Goal: Transaction & Acquisition: Purchase product/service

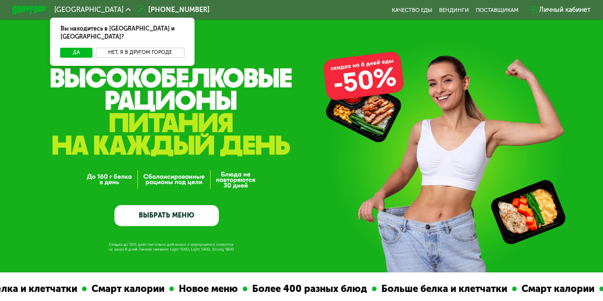
click at [121, 48] on button "Нет, я в другом городе" at bounding box center [140, 53] width 88 height 10
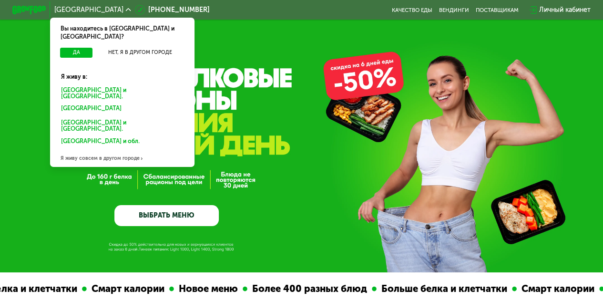
click at [87, 84] on div "Санкт-Петербурге и обл." at bounding box center [122, 93] width 134 height 18
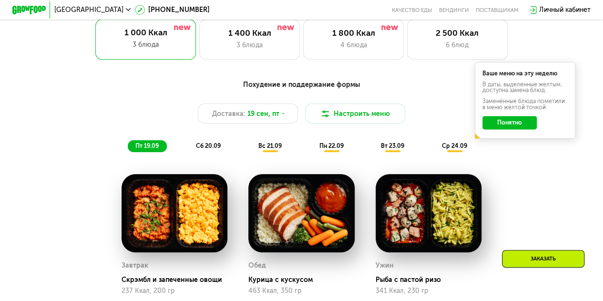
scroll to position [484, 0]
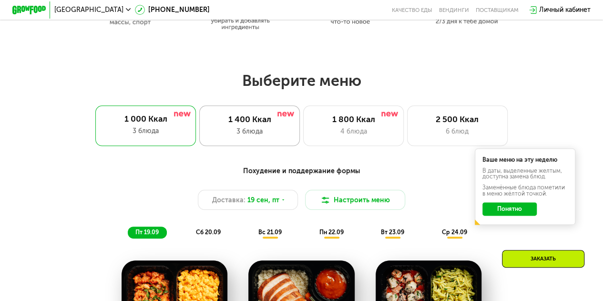
click at [229, 131] on div "3 блюда" at bounding box center [249, 131] width 83 height 10
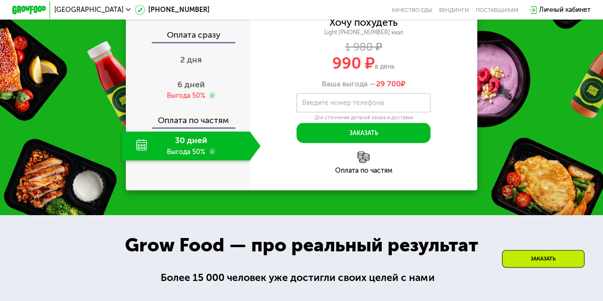
scroll to position [995, 0]
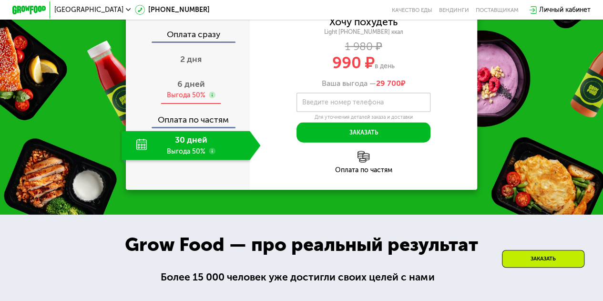
click at [195, 89] on span "6 дней" at bounding box center [191, 84] width 28 height 10
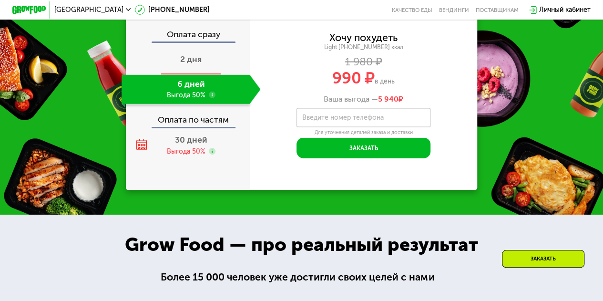
click at [188, 75] on div "2 дня" at bounding box center [191, 60] width 139 height 29
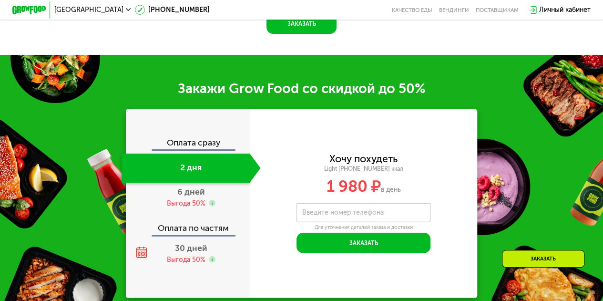
scroll to position [1031, 0]
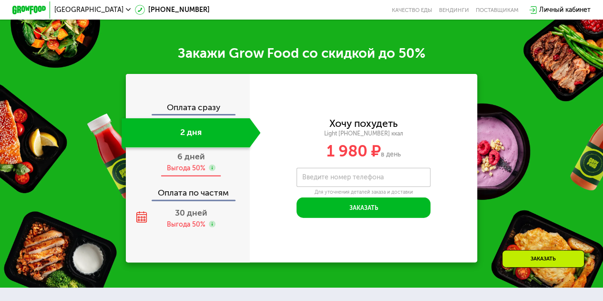
click at [179, 162] on span "6 дней" at bounding box center [191, 156] width 28 height 10
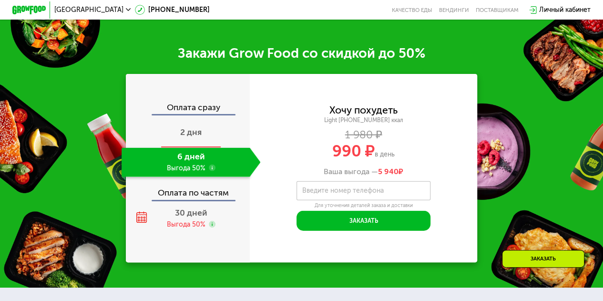
click at [200, 137] on span "2 дня" at bounding box center [190, 132] width 21 height 10
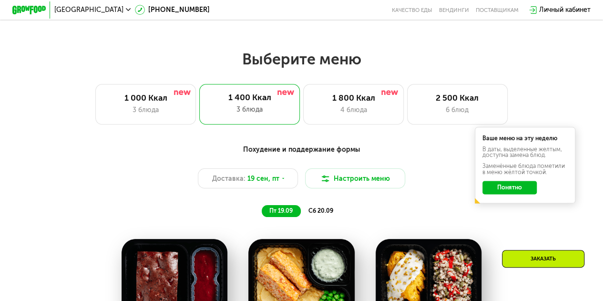
scroll to position [506, 0]
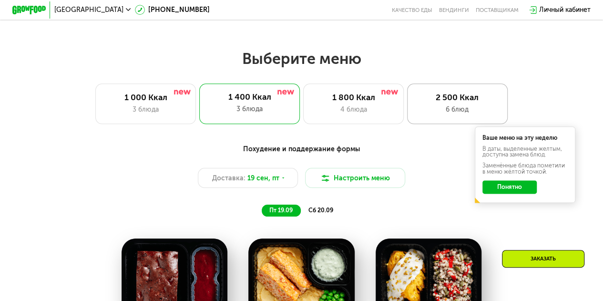
click at [438, 109] on div "6 блюд" at bounding box center [457, 109] width 83 height 10
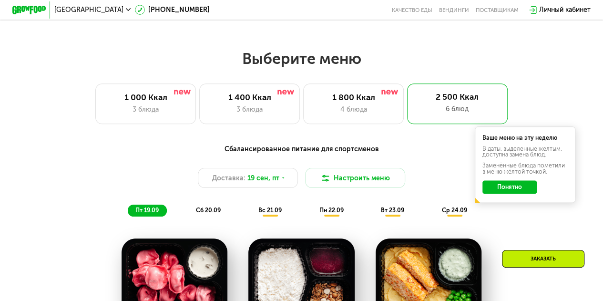
click at [505, 216] on div "Сбалансированное питание для спортсменов Доставка: 19 сен, пт Настроить меню пт…" at bounding box center [301, 180] width 496 height 72
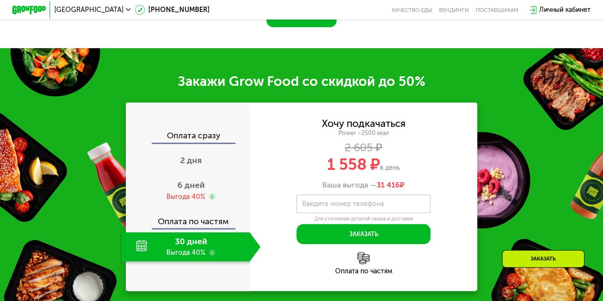
scroll to position [1109, 0]
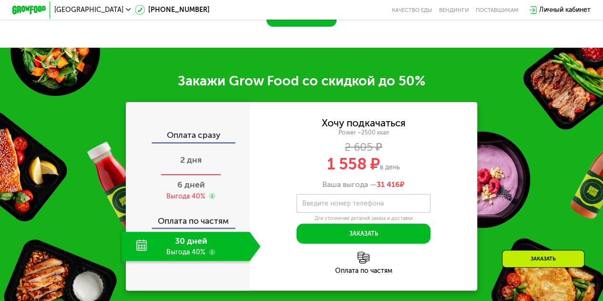
click at [206, 175] on div "2 дня" at bounding box center [191, 160] width 139 height 29
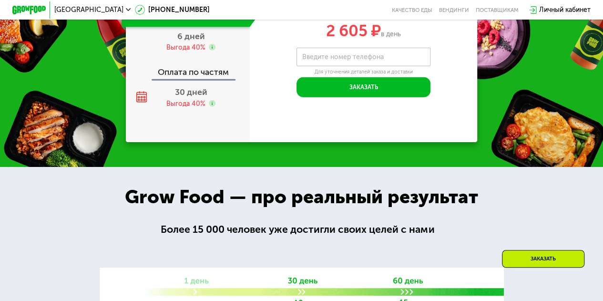
scroll to position [1262, 0]
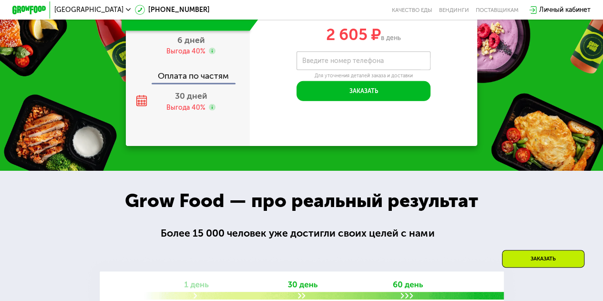
click at [320, 63] on label "Введите номер телефона" at bounding box center [343, 61] width 82 height 5
click at [320, 71] on input "Введите номер телефона" at bounding box center [363, 60] width 134 height 19
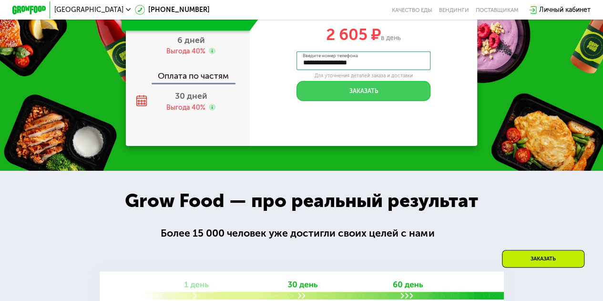
type input "**********"
click at [357, 101] on button "Заказать" at bounding box center [363, 91] width 134 height 20
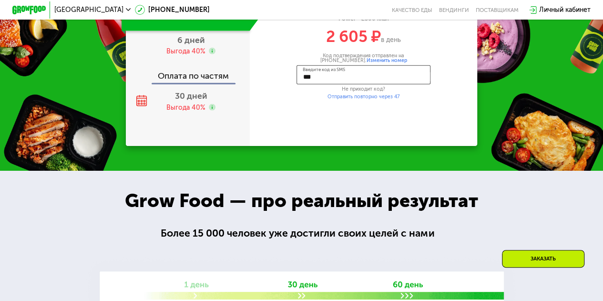
type input "****"
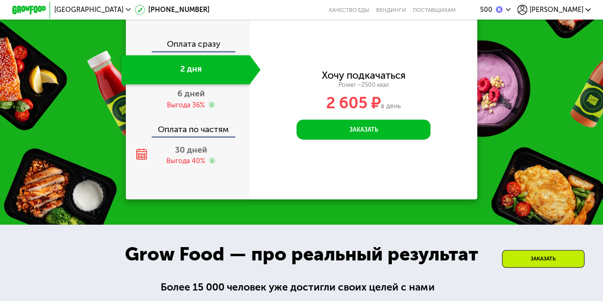
scroll to position [1180, 0]
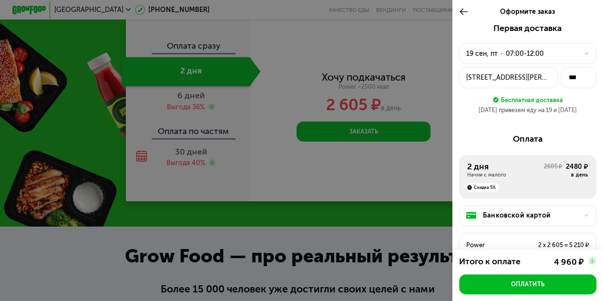
click at [316, 93] on div at bounding box center [301, 150] width 603 height 301
click at [484, 56] on div "19 сен, пт" at bounding box center [481, 54] width 31 height 10
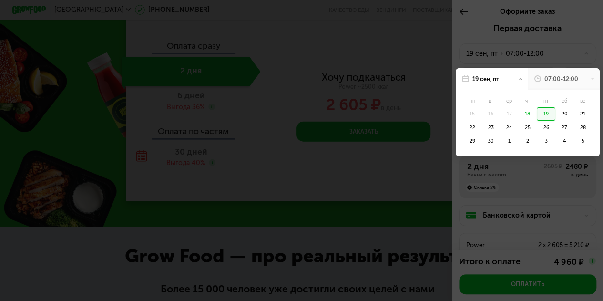
click at [393, 63] on div at bounding box center [301, 150] width 603 height 301
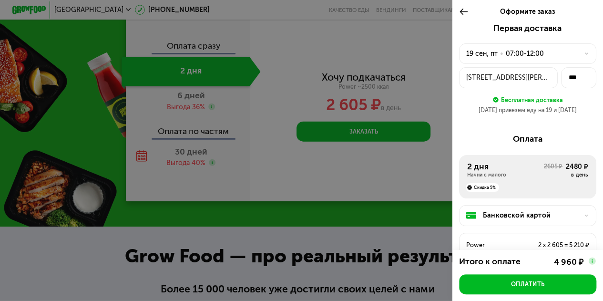
click at [457, 13] on div "Оформите заказ" at bounding box center [527, 11] width 151 height 23
click at [463, 11] on icon at bounding box center [464, 12] width 10 height 10
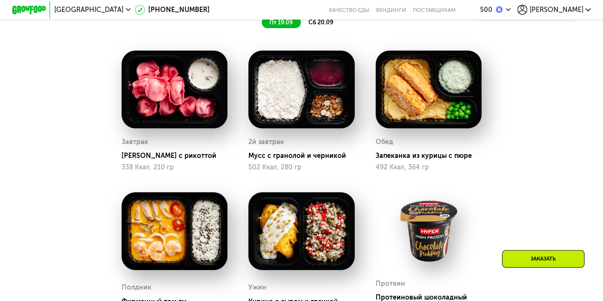
scroll to position [646, 0]
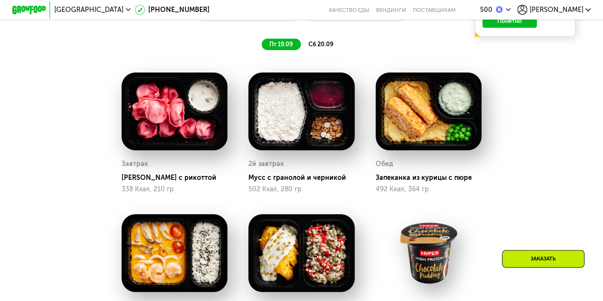
click at [331, 48] on span "сб 20.09" at bounding box center [320, 44] width 25 height 7
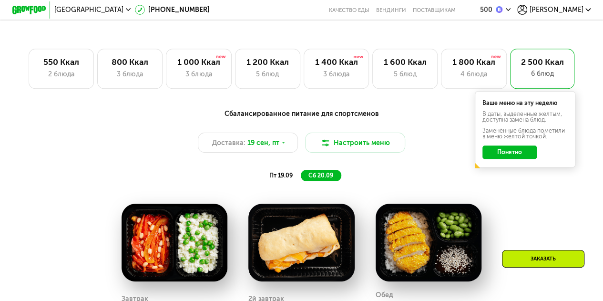
scroll to position [515, 0]
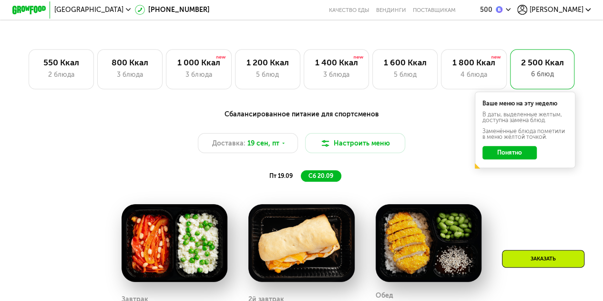
click at [495, 154] on button "Понятно" at bounding box center [509, 152] width 54 height 13
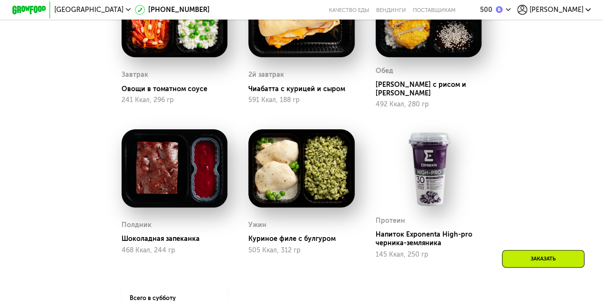
scroll to position [740, 0]
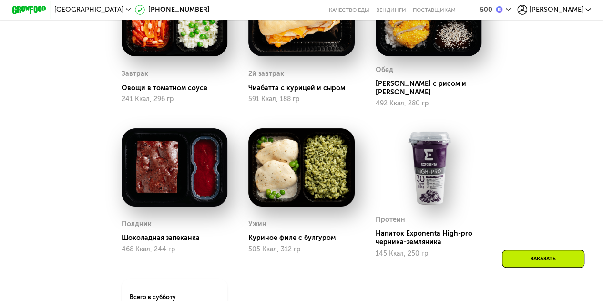
click at [523, 257] on div "Заказать" at bounding box center [543, 259] width 82 height 18
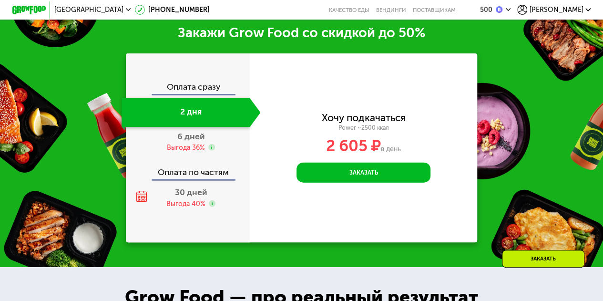
scroll to position [1149, 0]
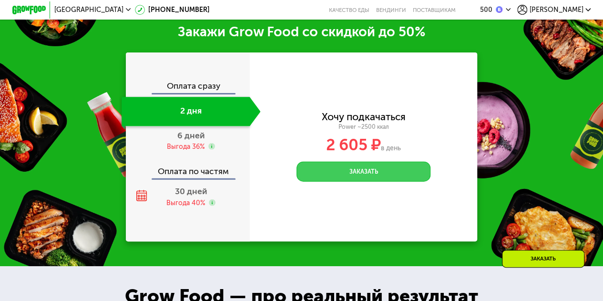
click at [394, 171] on button "Заказать" at bounding box center [363, 172] width 134 height 20
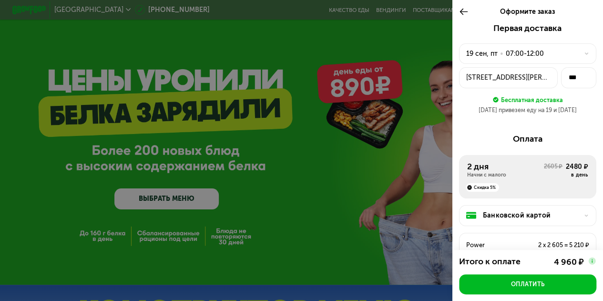
click at [511, 212] on div "Банковской картой" at bounding box center [531, 215] width 96 height 10
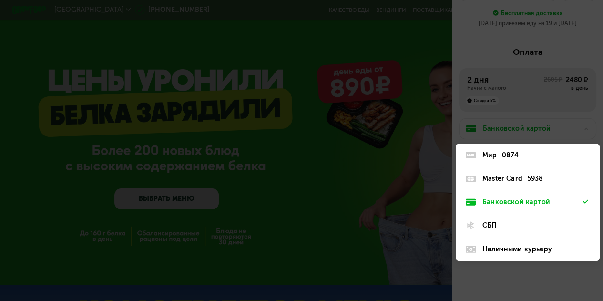
scroll to position [89, 0]
click at [516, 180] on div "Master Card" at bounding box center [502, 178] width 40 height 10
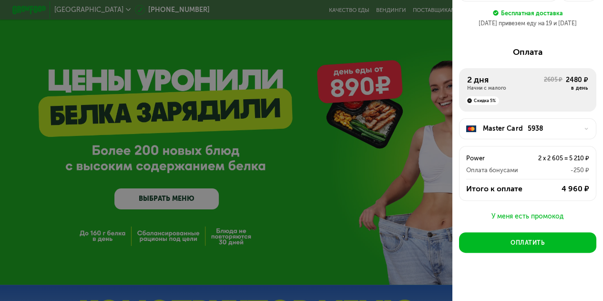
click at [507, 163] on div "Power 2 x 2 605 = 5 210 ₽ Оплата бонусами -250 ₽" at bounding box center [527, 160] width 136 height 29
click at [515, 214] on div "У меня есть промокод" at bounding box center [527, 216] width 137 height 11
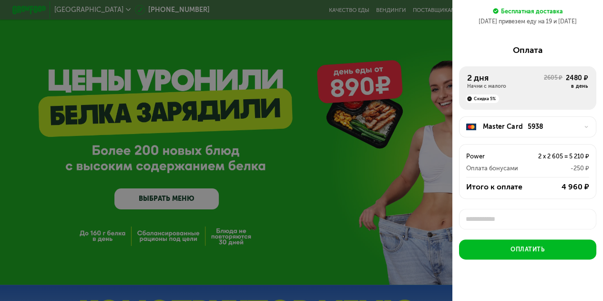
scroll to position [3, 0]
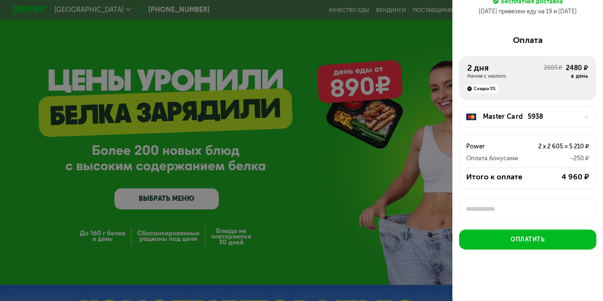
click at [510, 218] on input "text" at bounding box center [527, 209] width 137 height 20
type input "*********"
click at [562, 208] on div "Применить" at bounding box center [572, 209] width 31 height 9
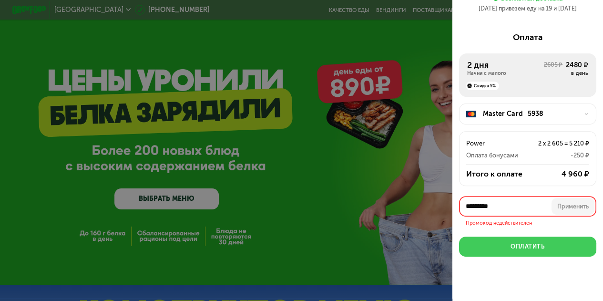
click at [530, 249] on div "Оплатить" at bounding box center [527, 246] width 34 height 9
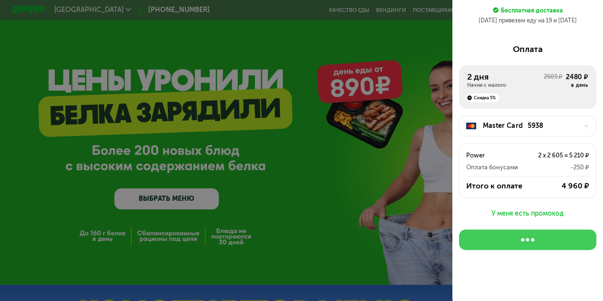
scroll to position [90, 0]
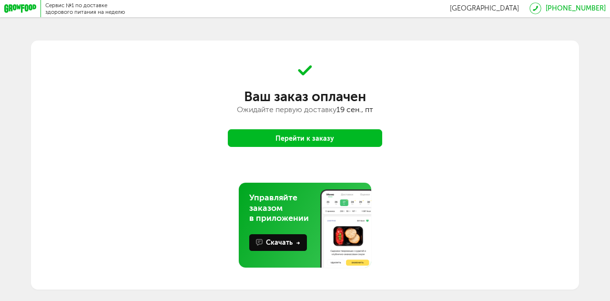
click at [352, 140] on button "Перейти к заказу" at bounding box center [305, 138] width 154 height 18
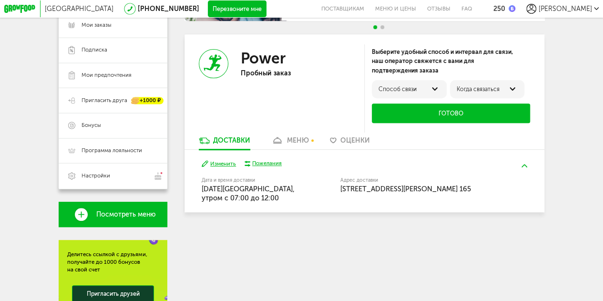
scroll to position [129, 0]
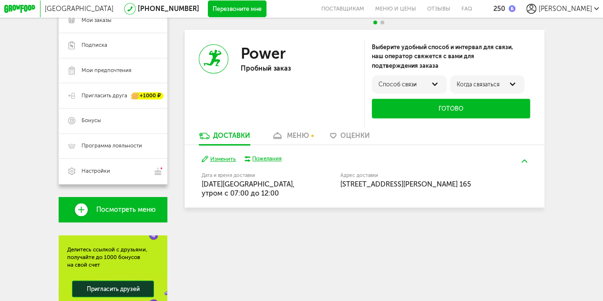
click at [304, 139] on div "меню" at bounding box center [298, 136] width 22 height 8
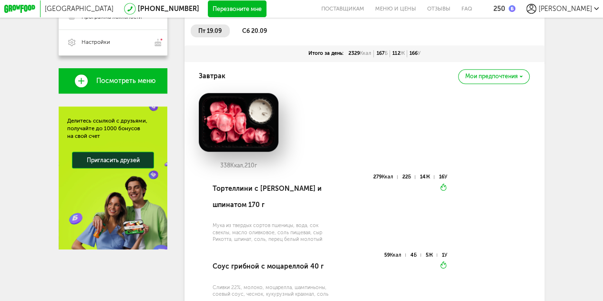
scroll to position [262, 0]
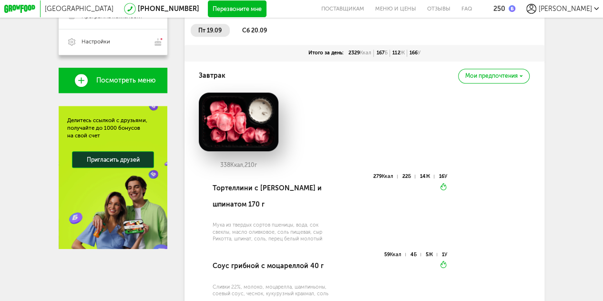
click at [494, 79] on span "Мои предпочтения" at bounding box center [491, 76] width 52 height 6
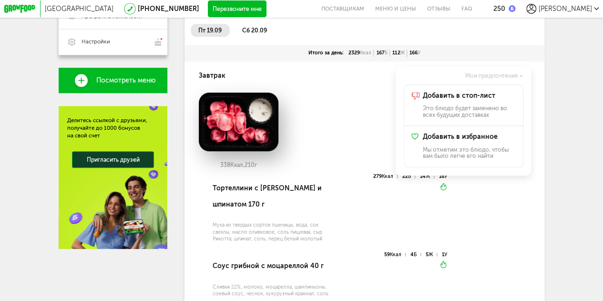
click at [346, 107] on div "338 Ккал, 210 г" at bounding box center [364, 132] width 331 height 81
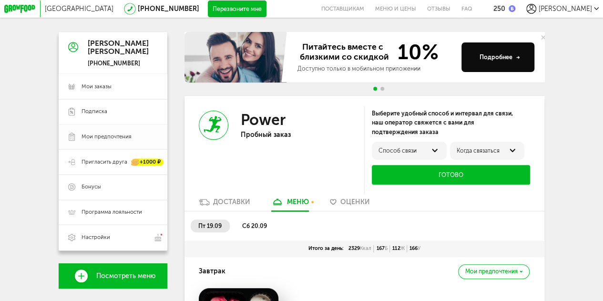
scroll to position [67, 0]
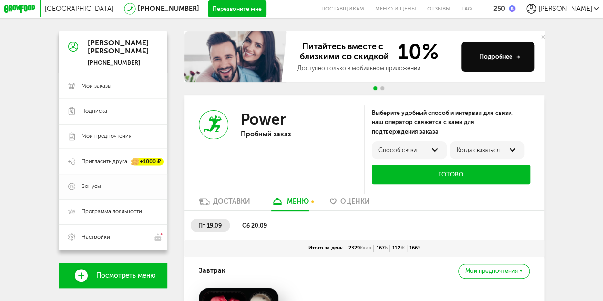
click at [112, 194] on link "Бонусы" at bounding box center [113, 186] width 109 height 25
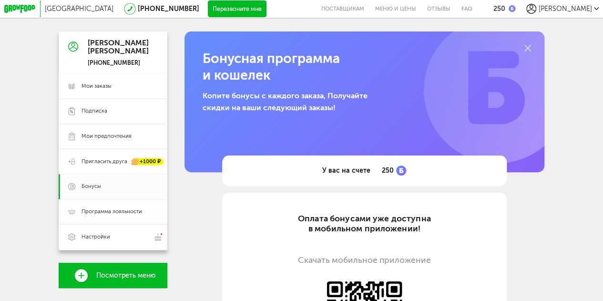
click at [114, 214] on span "Программа лояльности" at bounding box center [112, 212] width 61 height 8
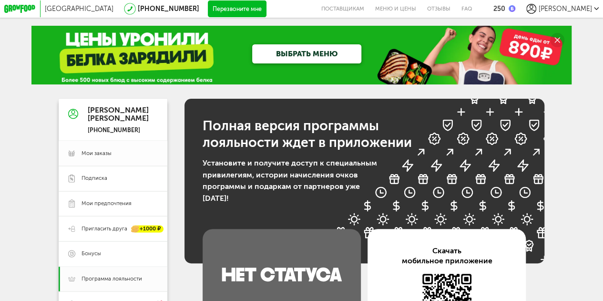
click at [96, 154] on span "Мои заказы" at bounding box center [97, 154] width 30 height 8
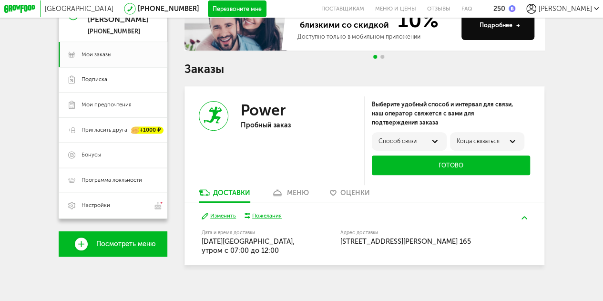
scroll to position [99, 0]
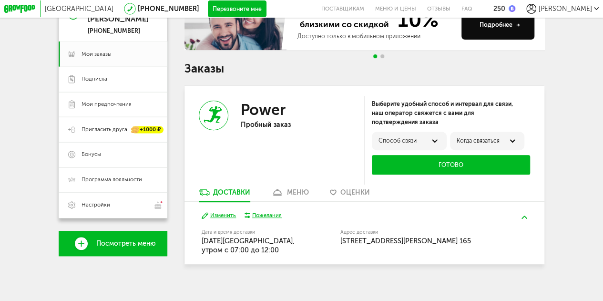
click at [395, 143] on div "Способ связи" at bounding box center [408, 140] width 61 height 7
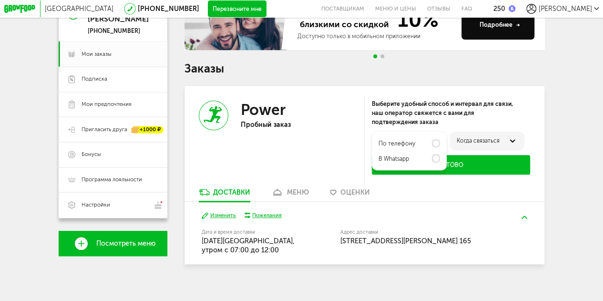
click at [398, 146] on label "по телефону" at bounding box center [396, 143] width 37 height 7
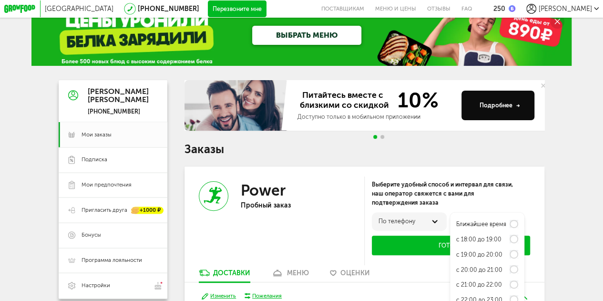
scroll to position [17, 0]
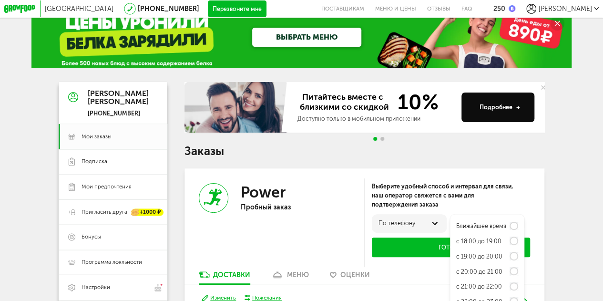
click at [541, 88] on use at bounding box center [543, 87] width 4 height 4
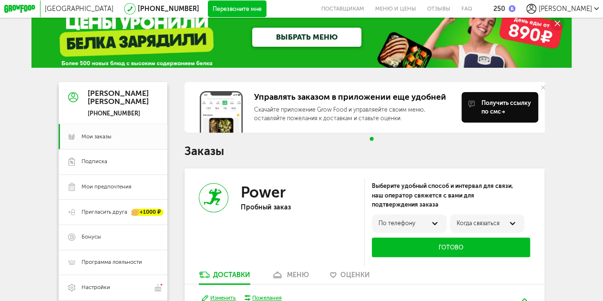
click at [541, 88] on use at bounding box center [543, 87] width 4 height 4
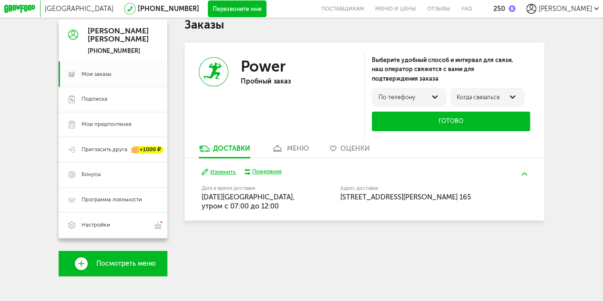
scroll to position [92, 0]
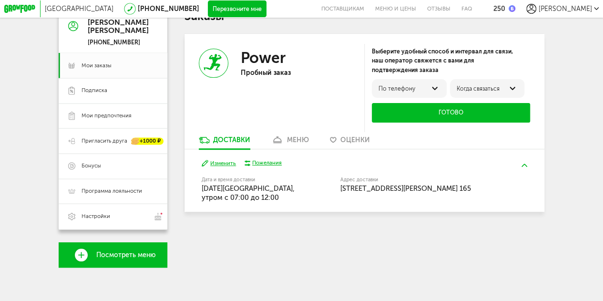
click at [287, 132] on div "Power Пробный заказ" at bounding box center [274, 85] width 180 height 102
click at [289, 138] on div "меню" at bounding box center [298, 140] width 22 height 8
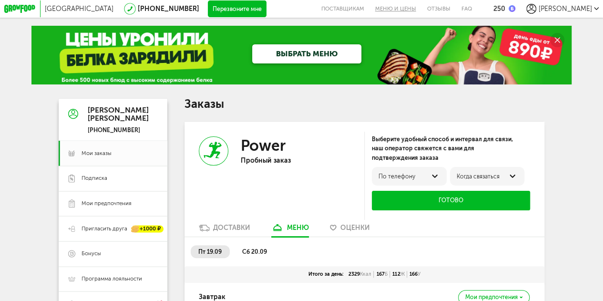
click at [409, 5] on link "Меню и цены" at bounding box center [395, 9] width 52 height 18
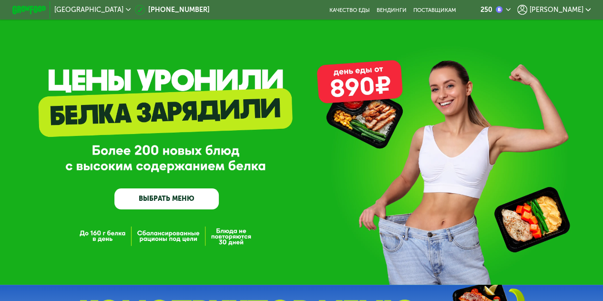
click at [146, 201] on link "ВЫБРАТЬ МЕНЮ" at bounding box center [166, 198] width 104 height 21
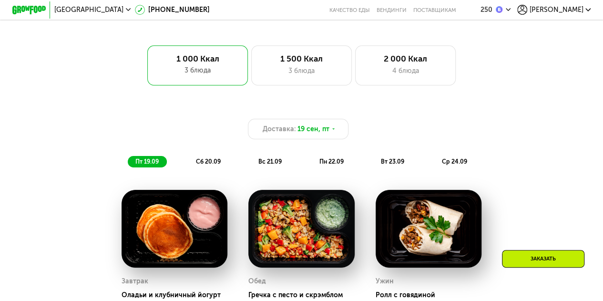
scroll to position [519, 0]
click at [296, 70] on div "3 блюда" at bounding box center [301, 71] width 83 height 10
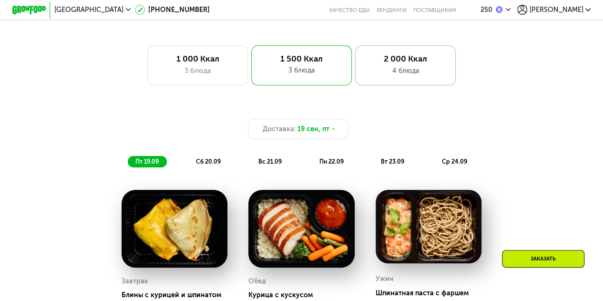
click at [388, 64] on div "2 000 Ккал" at bounding box center [405, 59] width 83 height 10
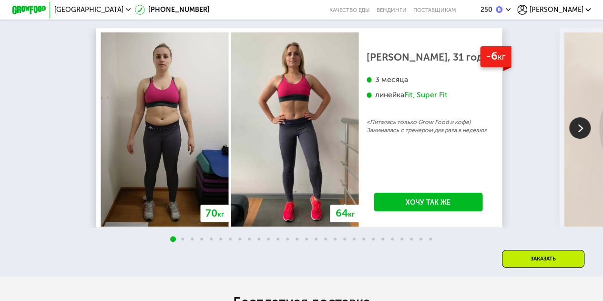
scroll to position [1620, 0]
click at [582, 139] on img at bounding box center [579, 127] width 21 height 21
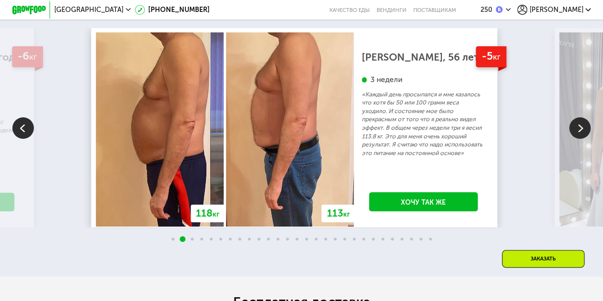
click at [582, 139] on img at bounding box center [579, 127] width 21 height 21
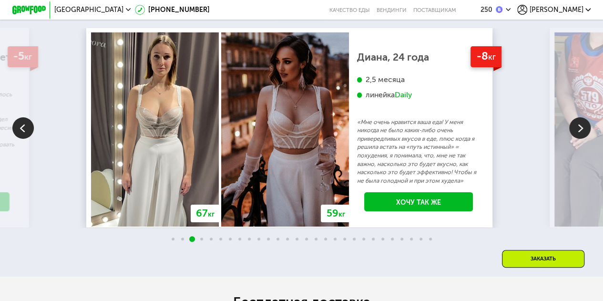
click at [582, 139] on img at bounding box center [579, 127] width 21 height 21
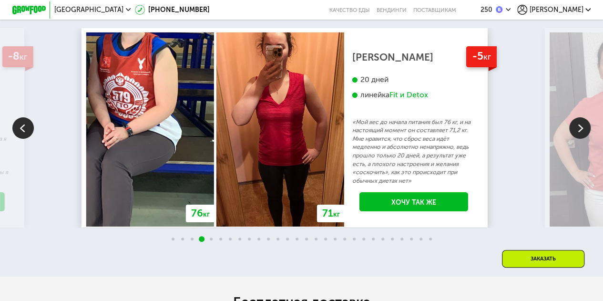
click at [582, 139] on img at bounding box center [579, 127] width 21 height 21
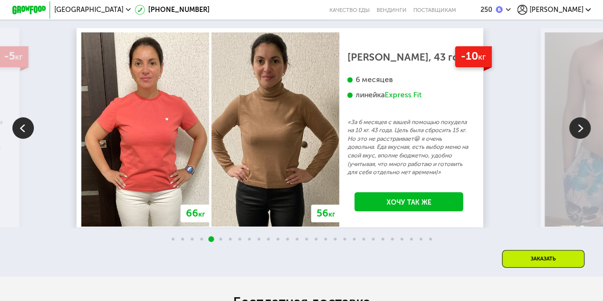
click at [582, 139] on img at bounding box center [579, 127] width 21 height 21
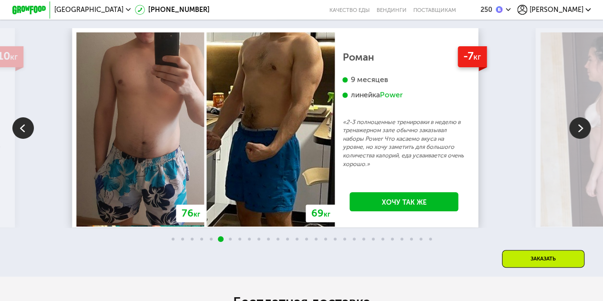
click at [582, 139] on img at bounding box center [579, 127] width 21 height 21
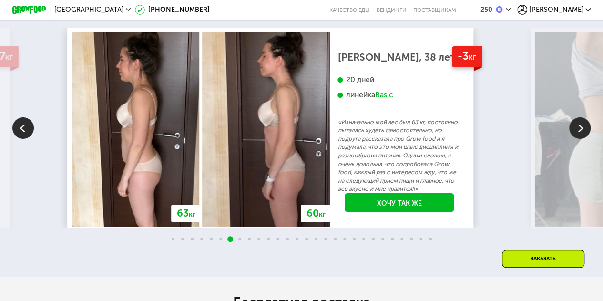
click at [582, 139] on img at bounding box center [579, 127] width 21 height 21
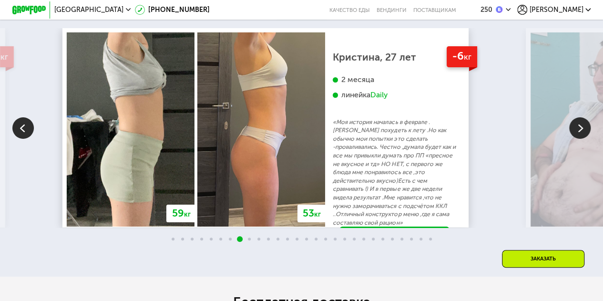
click at [582, 139] on img at bounding box center [579, 127] width 21 height 21
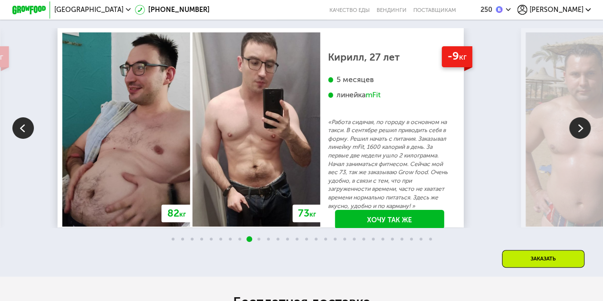
click at [582, 139] on img at bounding box center [579, 127] width 21 height 21
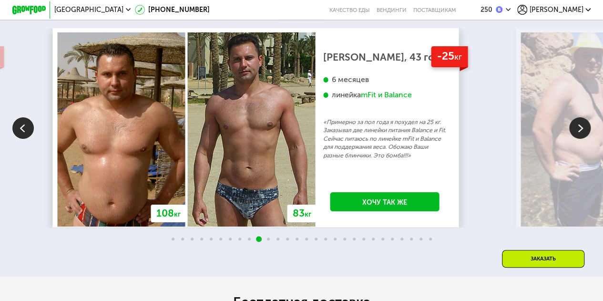
click at [582, 139] on img at bounding box center [579, 127] width 21 height 21
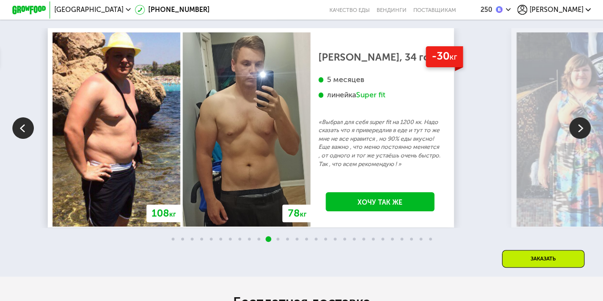
click at [582, 139] on img at bounding box center [579, 127] width 21 height 21
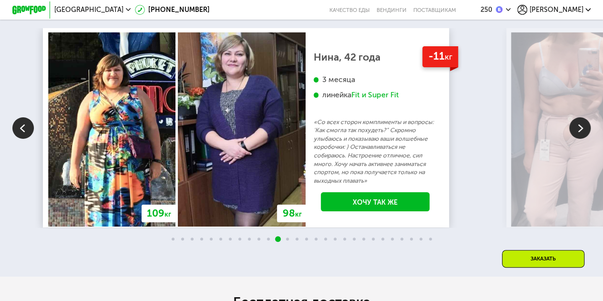
click at [582, 139] on img at bounding box center [579, 127] width 21 height 21
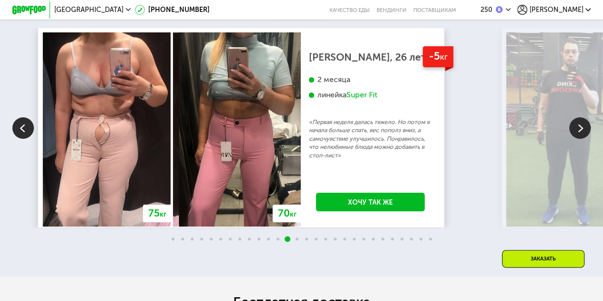
click at [582, 139] on img at bounding box center [579, 127] width 21 height 21
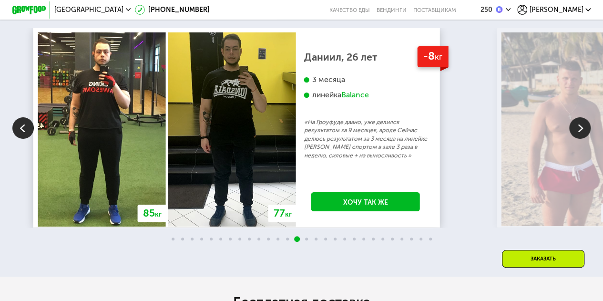
click at [582, 139] on img at bounding box center [579, 127] width 21 height 21
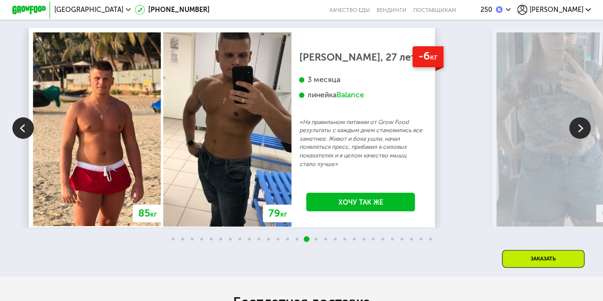
click at [582, 139] on img at bounding box center [579, 127] width 21 height 21
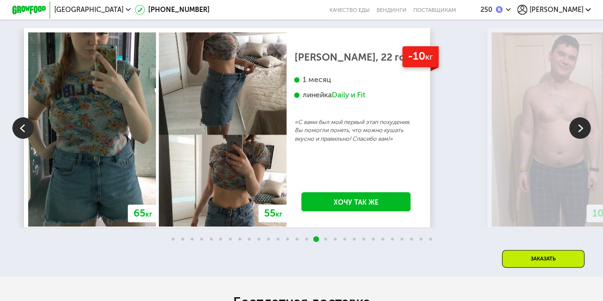
click at [554, 49] on div "70 кг 64 кг -6 кг Екатерина, 31 год 3 месяца линейка Fit, Super Fit «Питалась т…" at bounding box center [301, 127] width 603 height 199
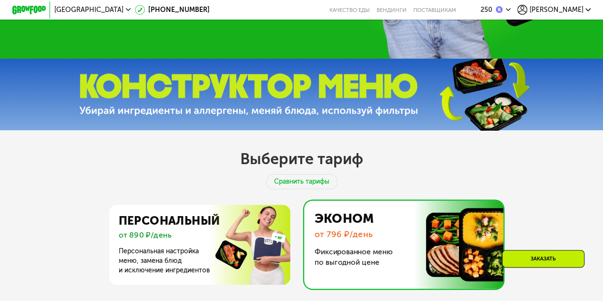
scroll to position [0, 0]
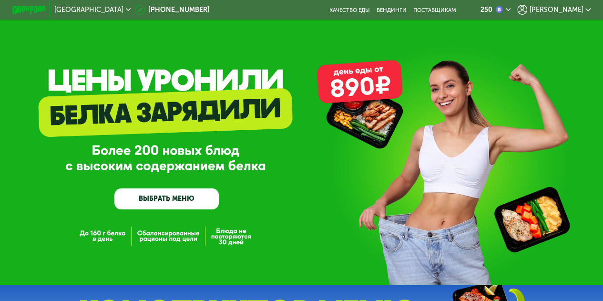
click at [583, 5] on div "[PERSON_NAME]" at bounding box center [553, 10] width 73 height 10
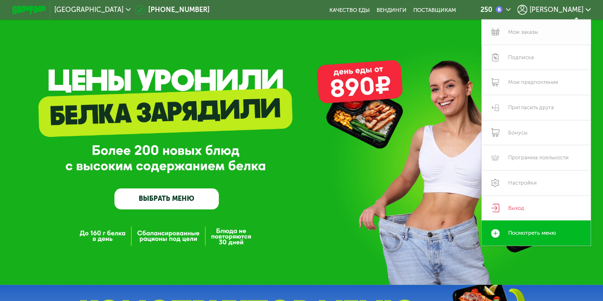
click at [533, 24] on link "Мои заказы" at bounding box center [535, 32] width 109 height 25
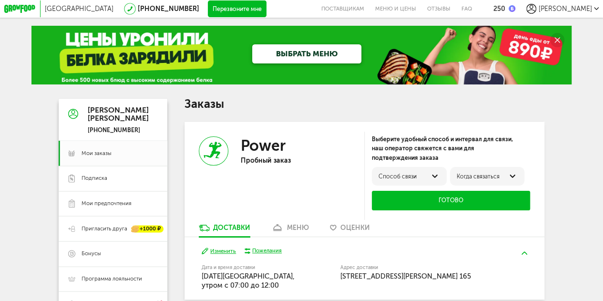
scroll to position [44, 0]
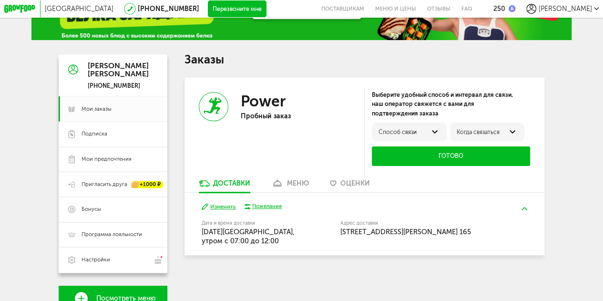
click at [402, 128] on div "Способ связи" at bounding box center [409, 131] width 74 height 19
click at [403, 136] on label "по телефону" at bounding box center [396, 135] width 37 height 7
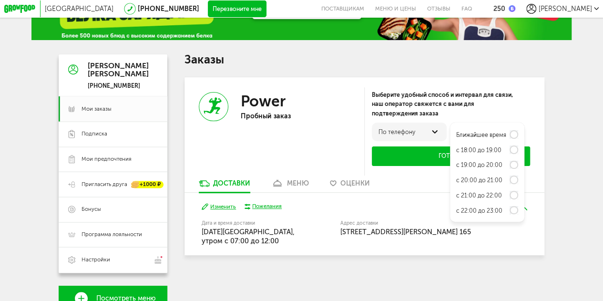
click at [482, 138] on label "Ближайшее время" at bounding box center [481, 135] width 50 height 7
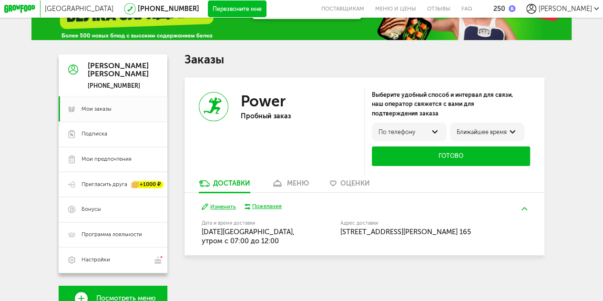
click at [457, 154] on button "Готово" at bounding box center [451, 156] width 158 height 20
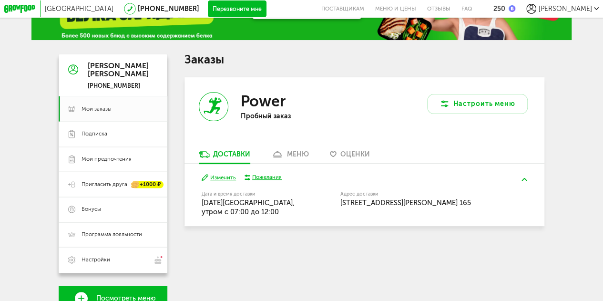
click at [214, 181] on button "Изменить" at bounding box center [219, 177] width 34 height 8
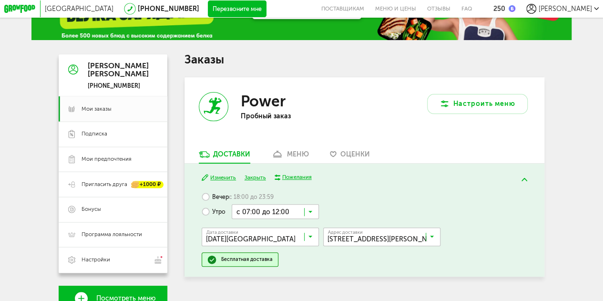
click at [291, 153] on div "меню" at bounding box center [298, 154] width 22 height 8
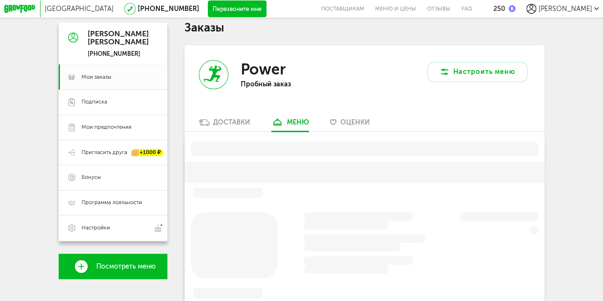
scroll to position [99, 0]
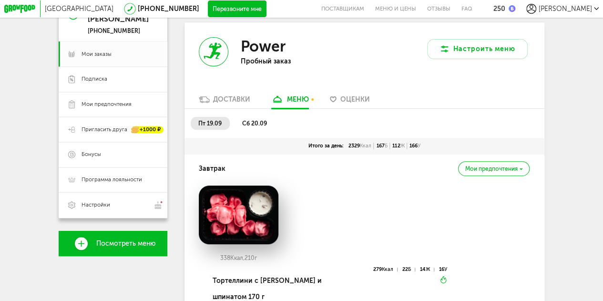
click at [351, 106] on link "Оценки" at bounding box center [350, 101] width 49 height 13
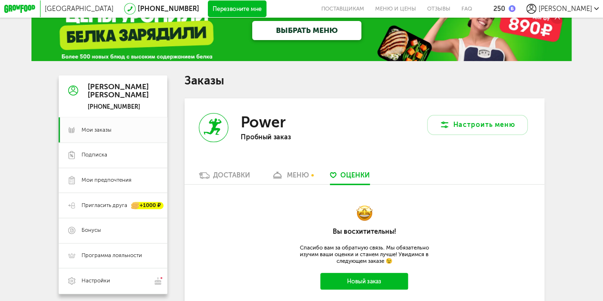
scroll to position [23, 0]
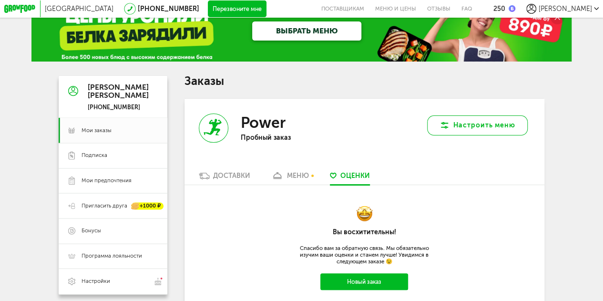
click at [494, 117] on button "Настроить меню" at bounding box center [477, 125] width 101 height 20
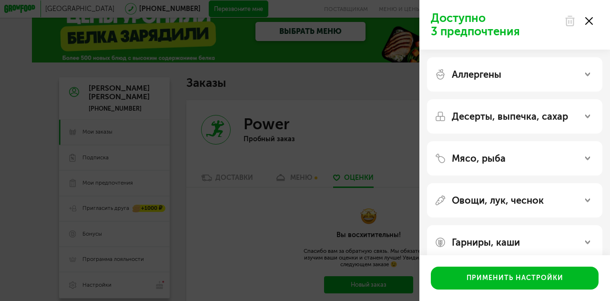
click at [366, 144] on div "Доступно 3 предпочтения Аллергены Десерты, выпечка, сахар Мясо, рыба Овощи, лук…" at bounding box center [305, 150] width 610 height 301
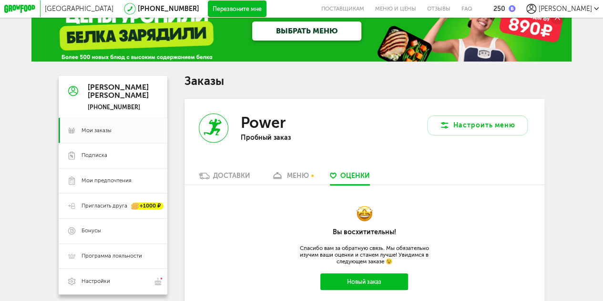
click at [246, 180] on div "Доставки" at bounding box center [231, 176] width 37 height 8
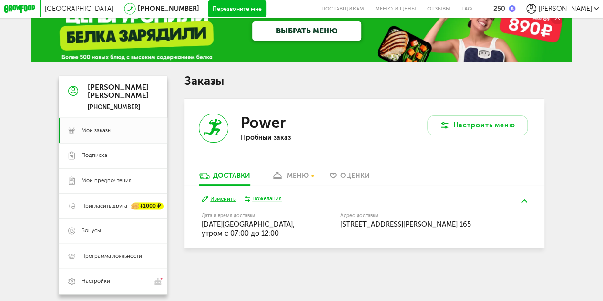
click at [224, 203] on button "Изменить" at bounding box center [219, 199] width 34 height 8
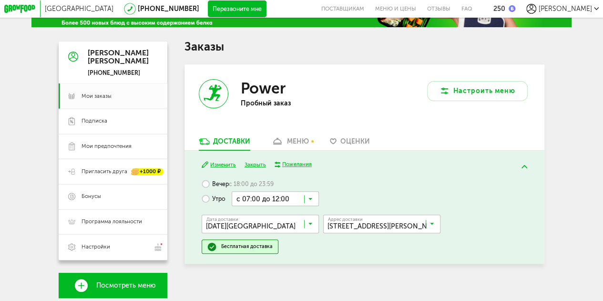
scroll to position [58, 0]
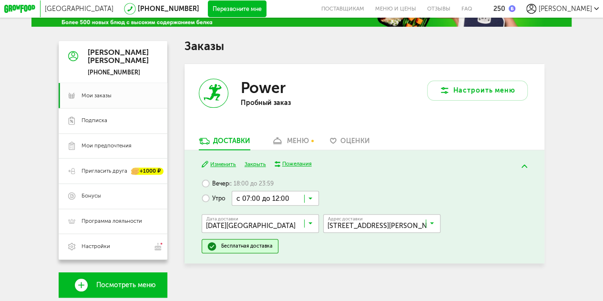
click at [247, 228] on input "Search for option" at bounding box center [262, 225] width 117 height 14
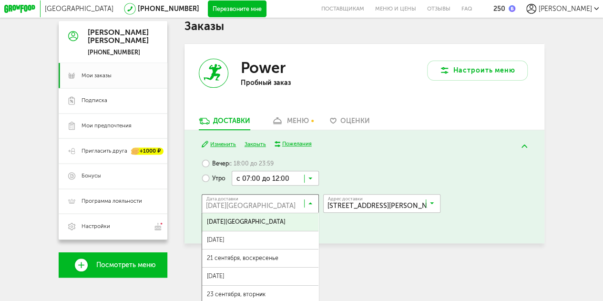
scroll to position [79, 0]
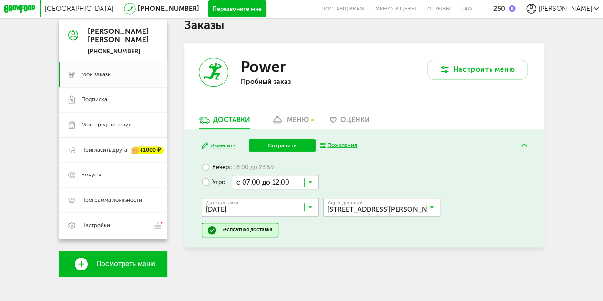
click at [272, 143] on button "Сохранить" at bounding box center [282, 145] width 67 height 12
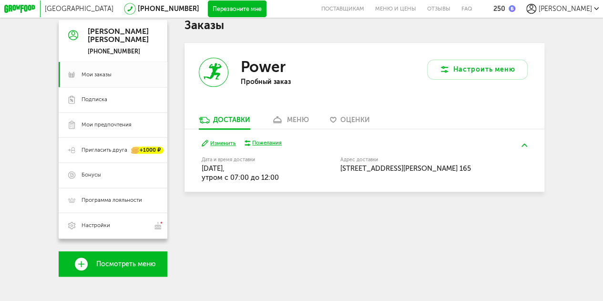
click at [285, 122] on link "меню" at bounding box center [290, 121] width 46 height 13
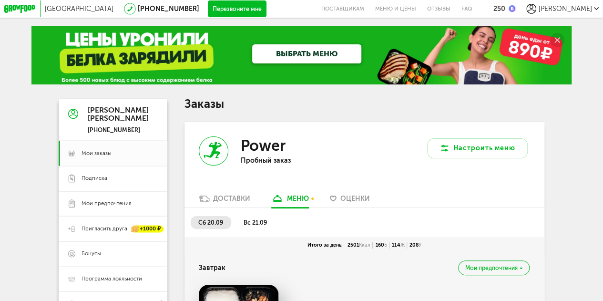
click at [242, 200] on div "Доставки" at bounding box center [231, 198] width 37 height 8
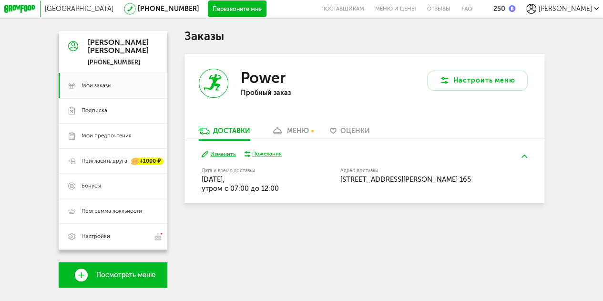
scroll to position [92, 0]
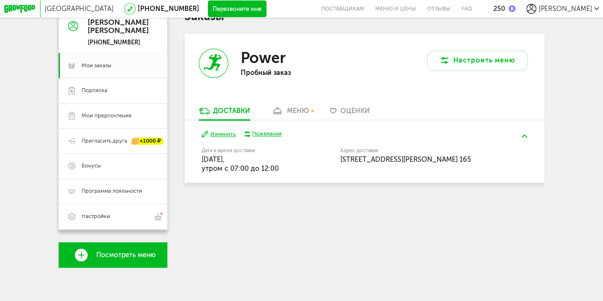
click at [219, 130] on button "Изменить" at bounding box center [219, 134] width 34 height 8
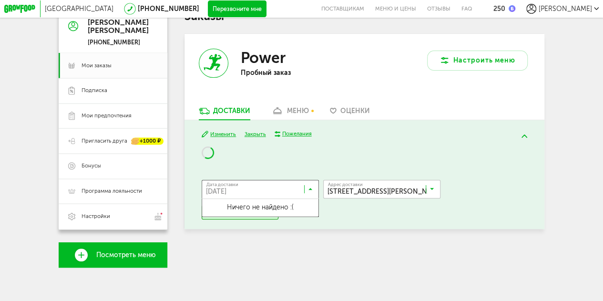
click at [243, 187] on input "Search for option" at bounding box center [262, 191] width 117 height 14
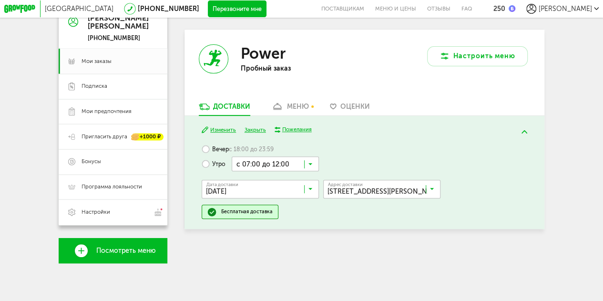
click at [241, 197] on input "Search for option" at bounding box center [262, 191] width 117 height 14
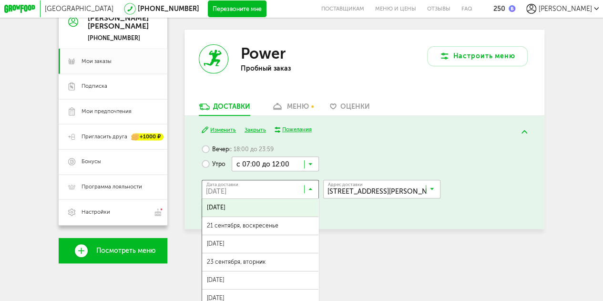
drag, startPoint x: 247, startPoint y: 194, endPoint x: 250, endPoint y: 223, distance: 28.7
click at [250, 199] on div "Дата доставки 20 сентября, суббота Загрузка... 20 сентября, суббота 21 сентября…" at bounding box center [260, 189] width 117 height 19
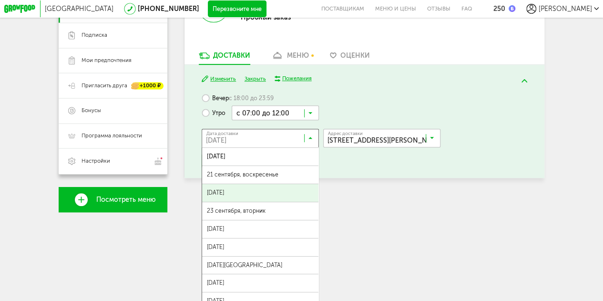
scroll to position [135, 0]
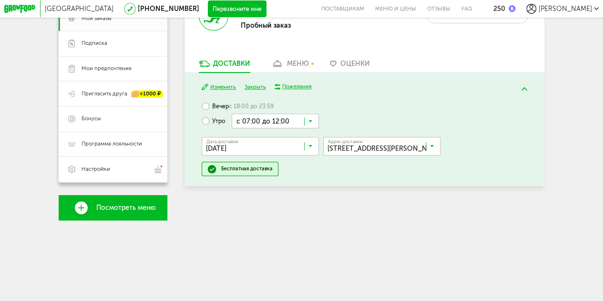
click at [357, 200] on div "Заказы Power Пробный заказ Настроить меню Доставки меню Оценки Изменить Закрыть…" at bounding box center [364, 92] width 360 height 256
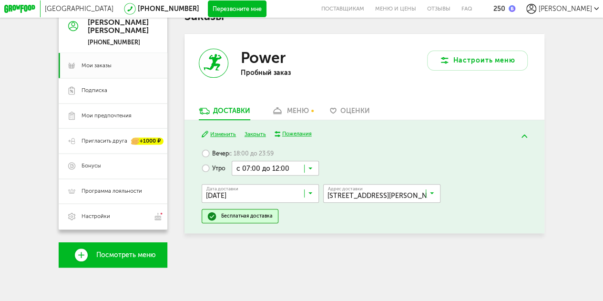
scroll to position [92, 0]
click at [296, 132] on div "Пожелания" at bounding box center [297, 134] width 30 height 8
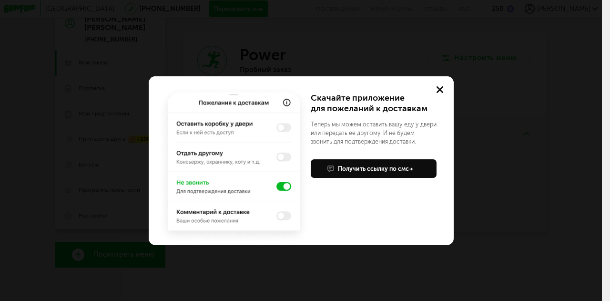
click at [440, 84] on button at bounding box center [440, 89] width 27 height 27
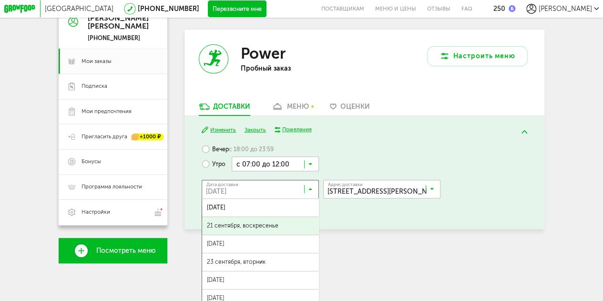
click at [244, 191] on input "Search for option" at bounding box center [262, 191] width 117 height 14
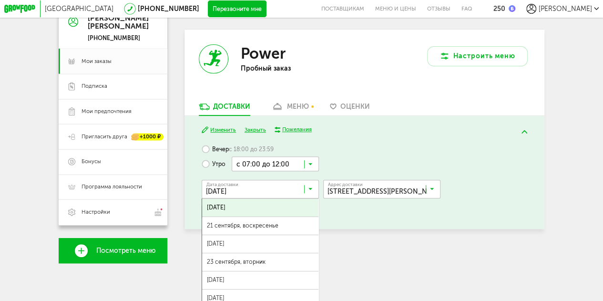
click at [245, 214] on span "20 сентября, суббота" at bounding box center [260, 208] width 116 height 18
click at [248, 198] on input "Search for option" at bounding box center [262, 191] width 117 height 14
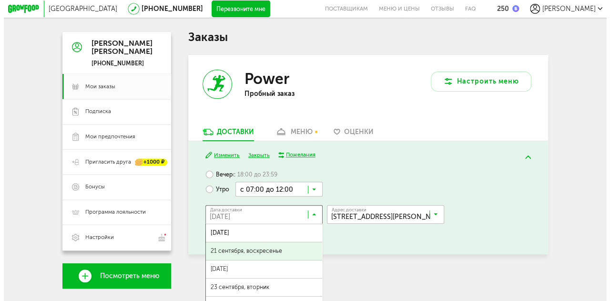
scroll to position [82, 0]
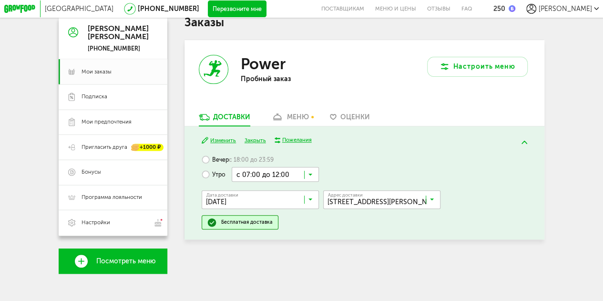
click at [354, 165] on div "Вечер с 18:00 до 23:59 Утро с 07:00 до 12:00 Загрузка... Дата доставки 20 сентя…" at bounding box center [365, 191] width 326 height 77
click at [459, 71] on button "Настроить меню" at bounding box center [477, 67] width 101 height 20
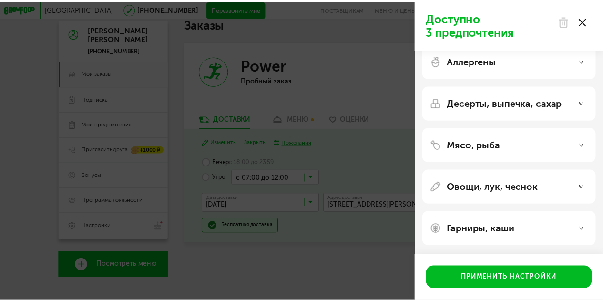
scroll to position [0, 0]
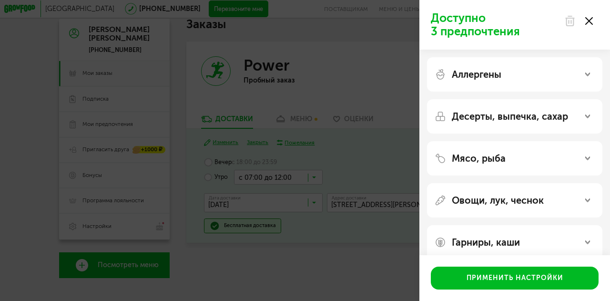
click at [571, 20] on use at bounding box center [570, 21] width 8 height 10
click at [592, 20] on icon at bounding box center [589, 21] width 8 height 8
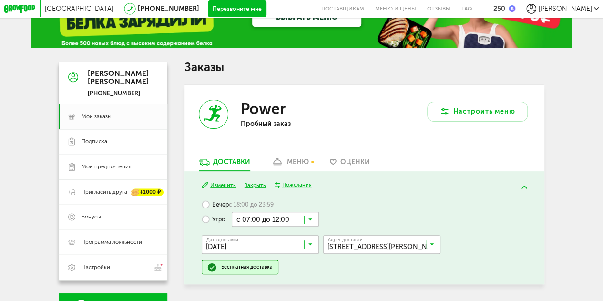
scroll to position [37, 0]
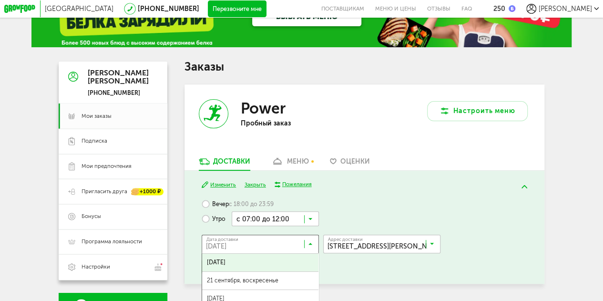
click at [260, 251] on input "Search for option" at bounding box center [262, 245] width 117 height 14
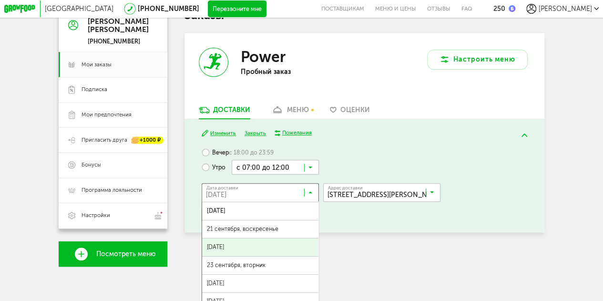
scroll to position [93, 0]
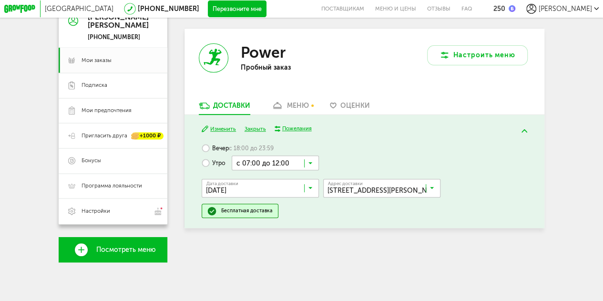
click at [331, 228] on div "Изменить Закрыть Пожелания Вечер с 18:00 до 23:59 Утро с 07:00 до 12:00 Загрузк…" at bounding box center [364, 171] width 360 height 113
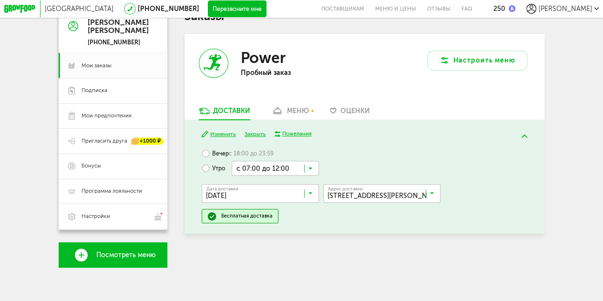
scroll to position [92, 0]
click at [311, 197] on icon at bounding box center [310, 195] width 4 height 9
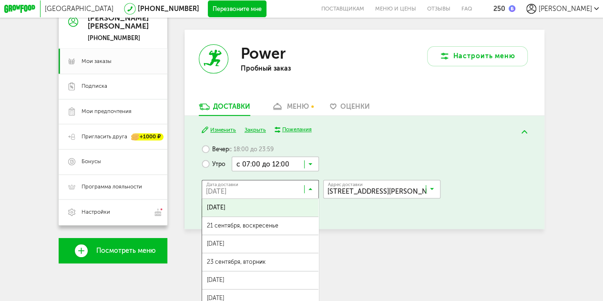
scroll to position [86, 0]
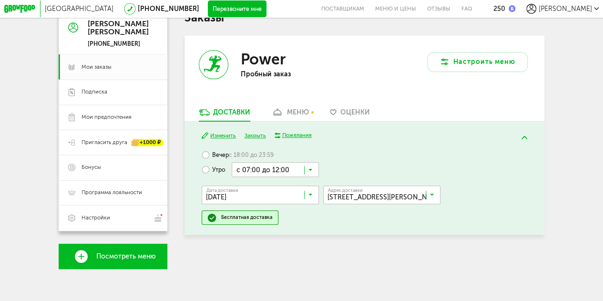
click at [338, 225] on div "Вечер с 18:00 до 23:59 Утро с 07:00 до 12:00 Загрузка... Дата доставки 20 сентя…" at bounding box center [365, 186] width 326 height 77
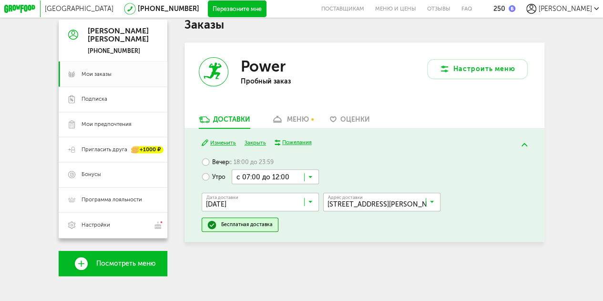
scroll to position [92, 0]
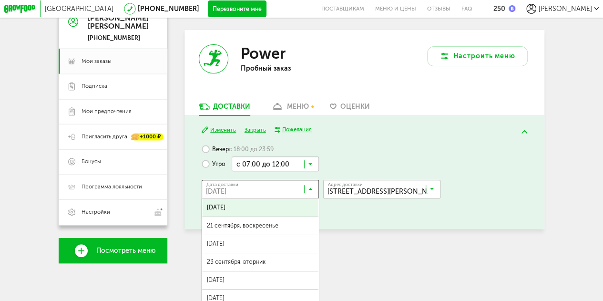
click at [306, 194] on input "Search for option" at bounding box center [262, 191] width 117 height 14
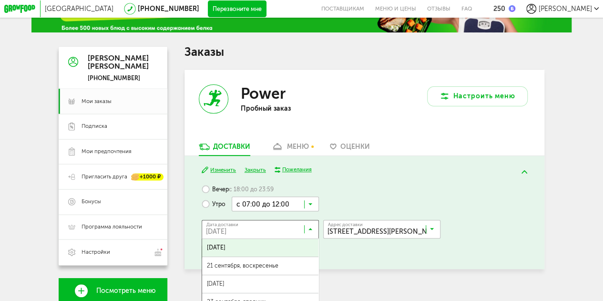
scroll to position [46, 0]
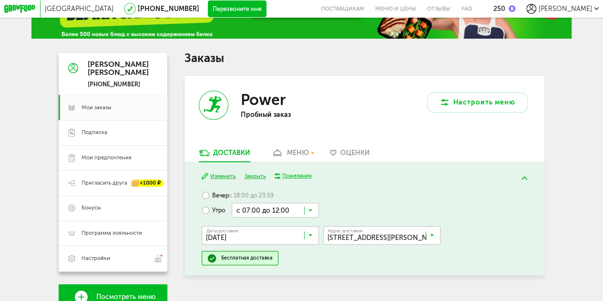
click at [372, 217] on div "Вечер с 18:00 до 23:59 Утро с 07:00 до 12:00 Загрузка... Дата доставки 20 сентя…" at bounding box center [365, 226] width 326 height 77
click at [90, 111] on span "Мои заказы" at bounding box center [97, 108] width 30 height 8
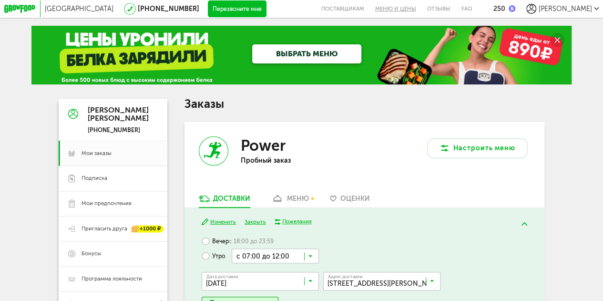
click at [414, 7] on link "Меню и цены" at bounding box center [395, 9] width 52 height 18
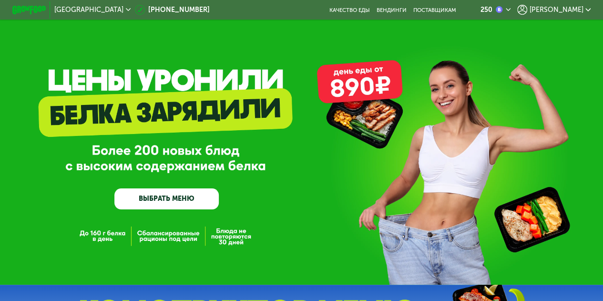
click at [24, 7] on img at bounding box center [28, 10] width 33 height 9
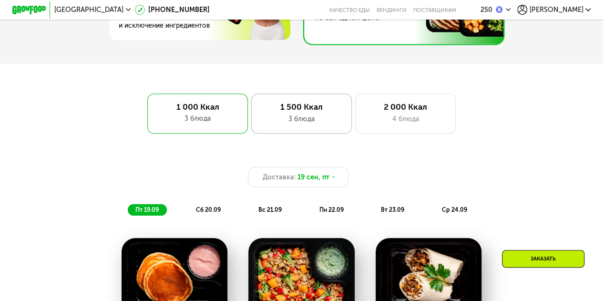
scroll to position [329, 0]
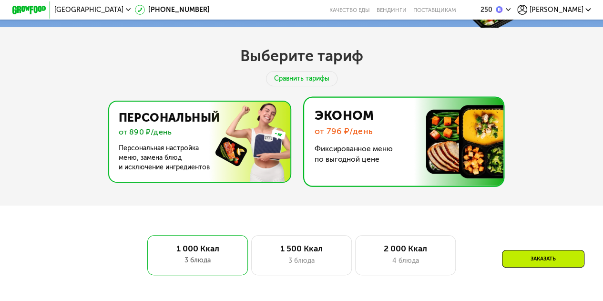
click at [258, 116] on img at bounding box center [196, 142] width 185 height 80
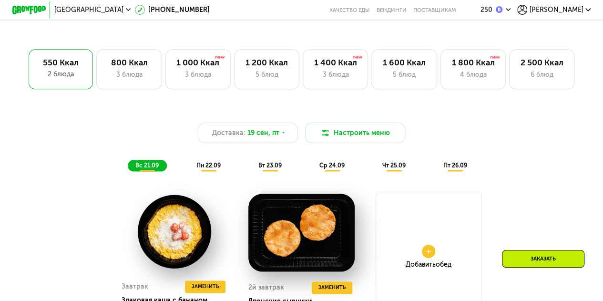
scroll to position [564, 0]
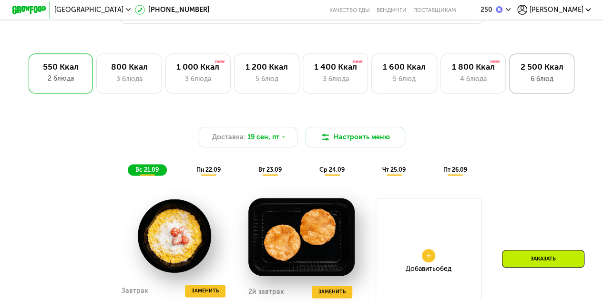
click at [542, 71] on div "2 500 Ккал" at bounding box center [542, 67] width 48 height 10
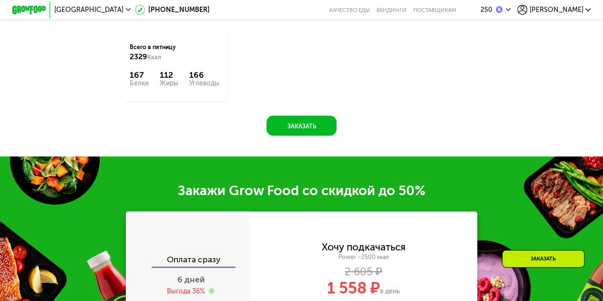
scroll to position [921, 0]
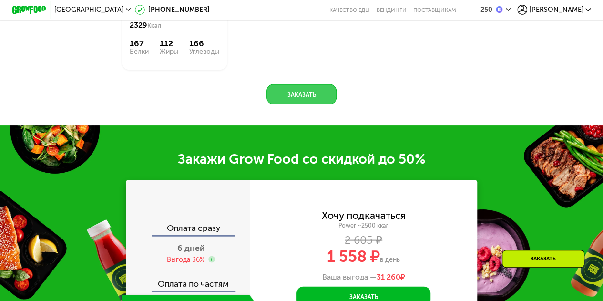
click at [287, 104] on button "Заказать" at bounding box center [301, 94] width 70 height 20
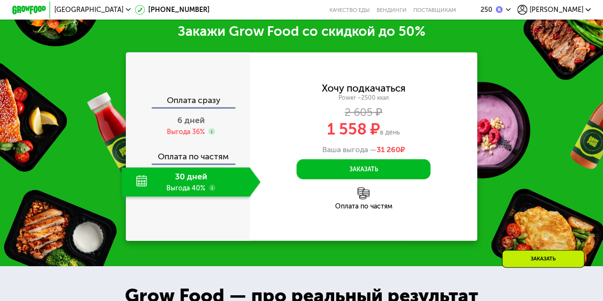
scroll to position [1202, 0]
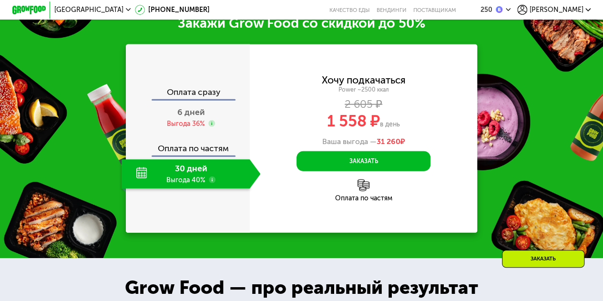
drag, startPoint x: 190, startPoint y: 104, endPoint x: 189, endPoint y: 96, distance: 8.2
click at [189, 96] on div "Оплата сразу 6 дней Выгода 36% Оплата по частям 30 дней Выгода 40%" at bounding box center [188, 138] width 124 height 188
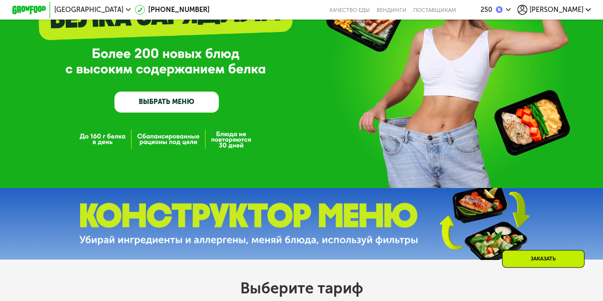
scroll to position [0, 0]
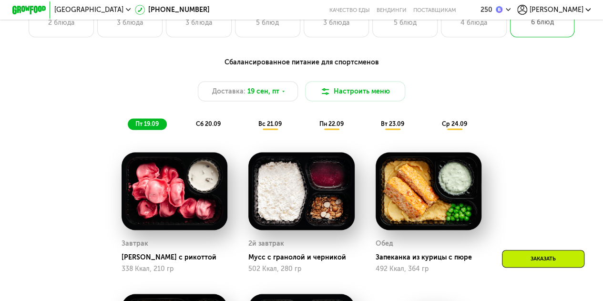
scroll to position [621, 0]
